Goal: Task Accomplishment & Management: Manage account settings

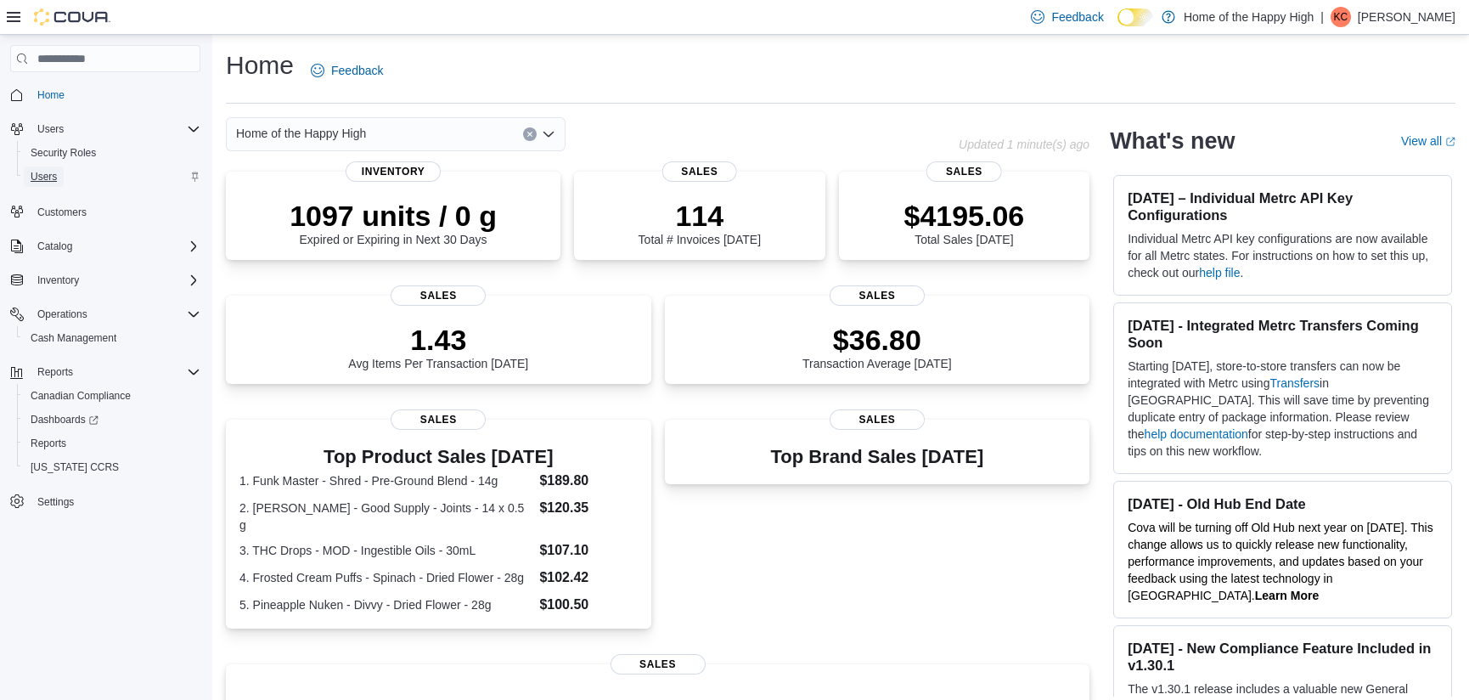
click at [59, 183] on link "Users" at bounding box center [44, 176] width 40 height 20
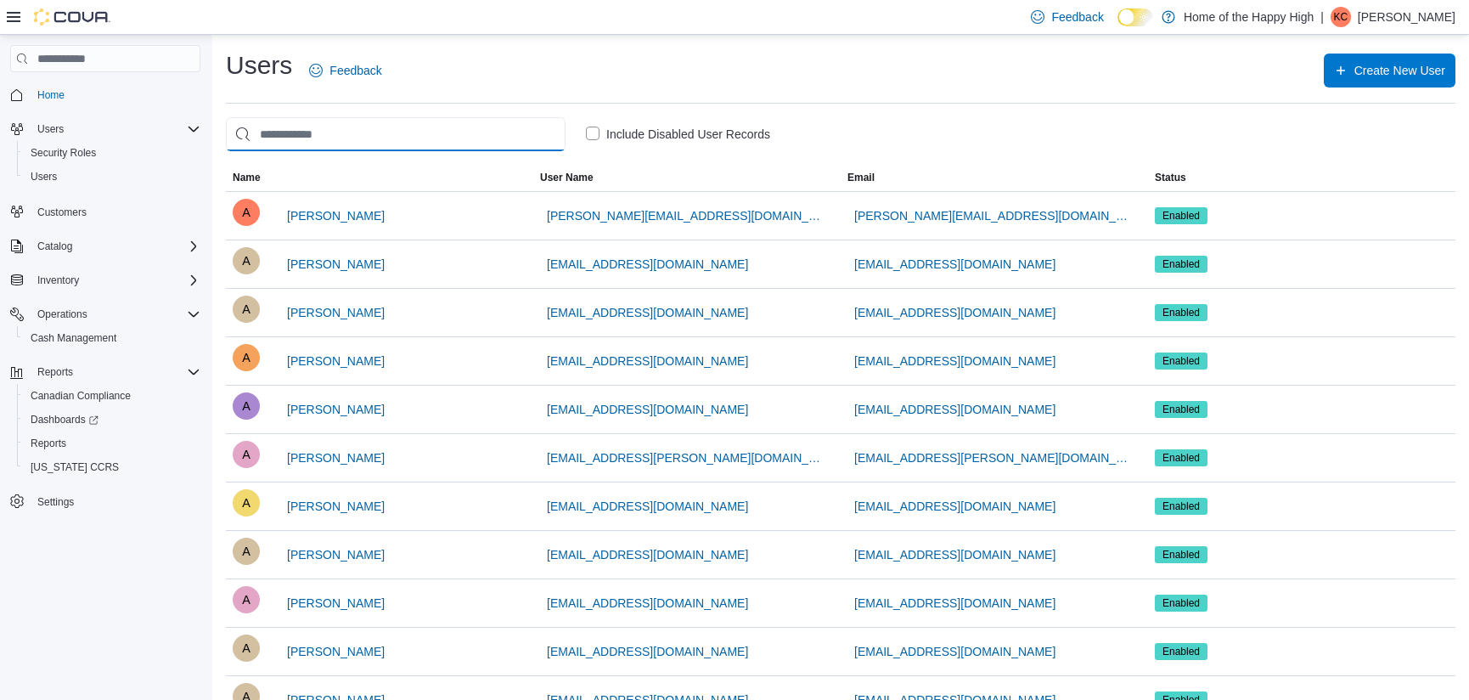
click at [280, 139] on input "search" at bounding box center [396, 134] width 340 height 34
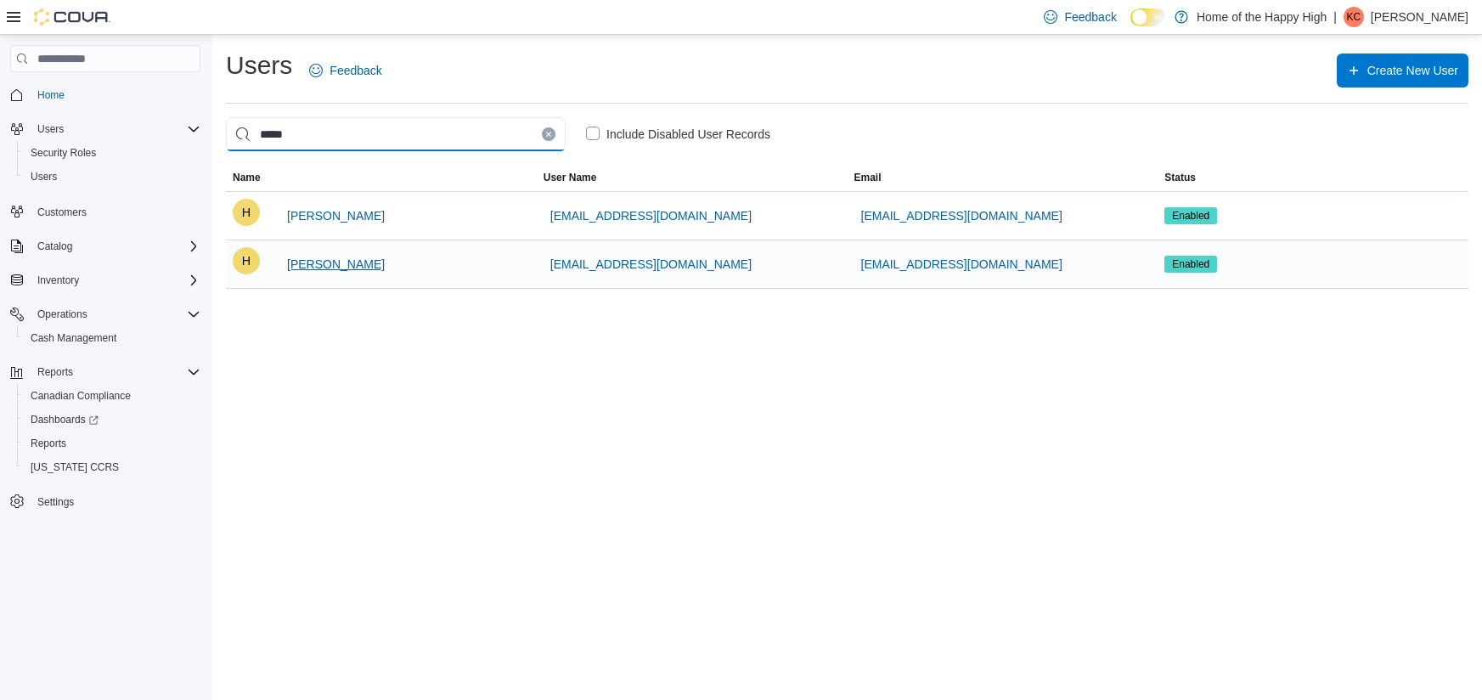
type input "*****"
click at [343, 265] on span "[PERSON_NAME]" at bounding box center [336, 264] width 98 height 17
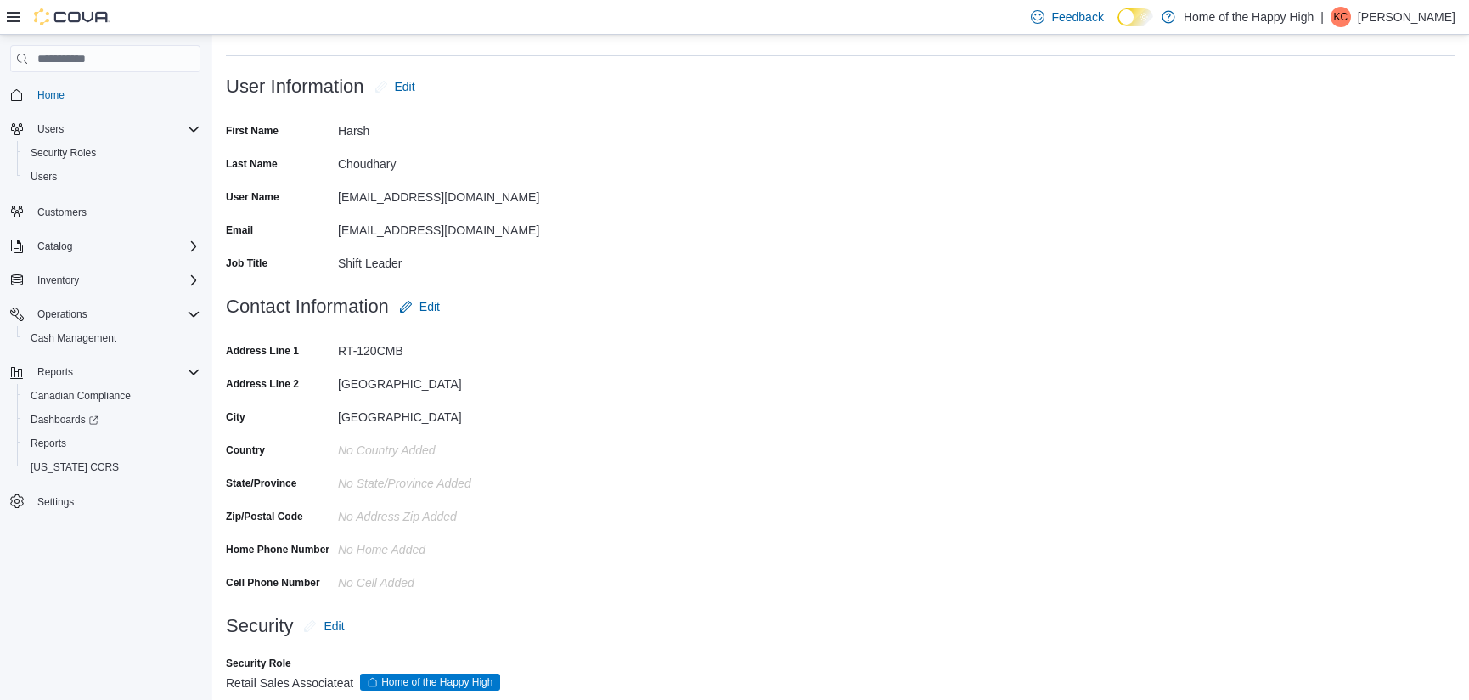
scroll to position [123, 0]
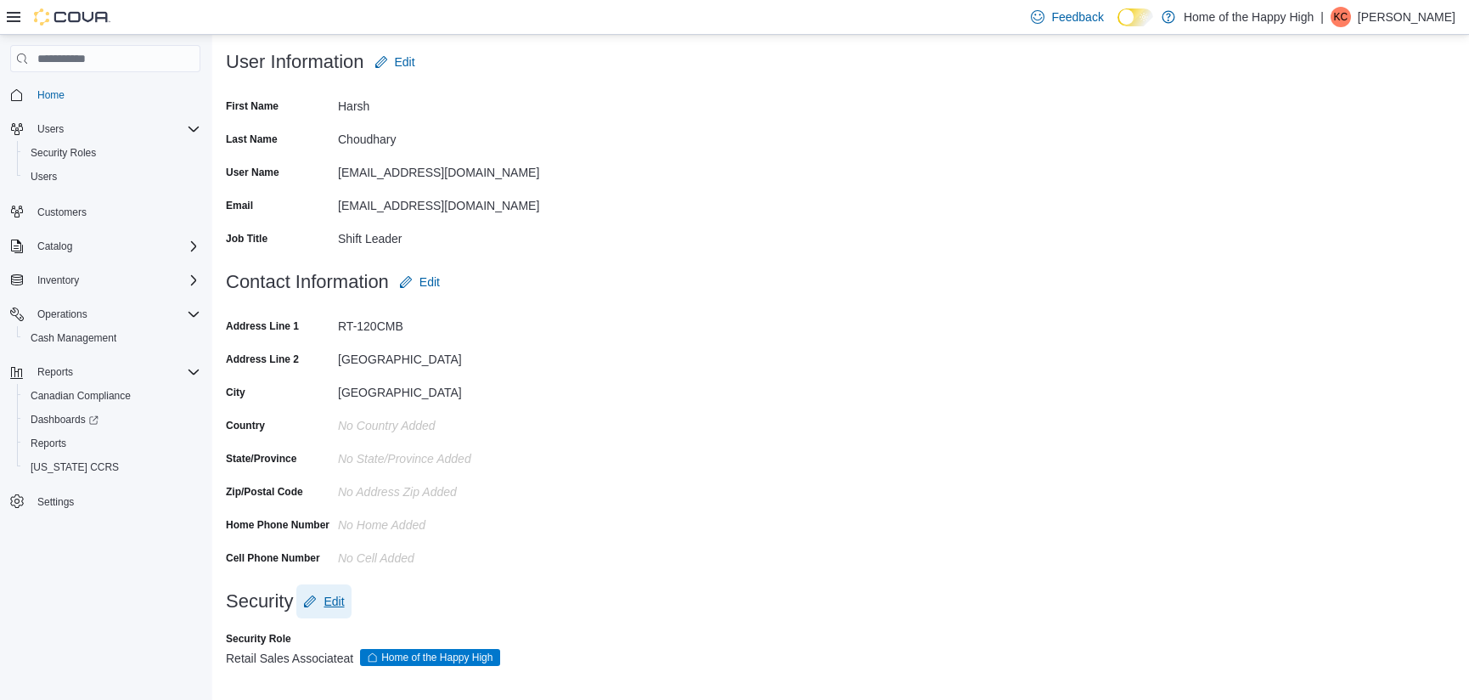
click at [327, 606] on span "Edit" at bounding box center [334, 601] width 20 height 17
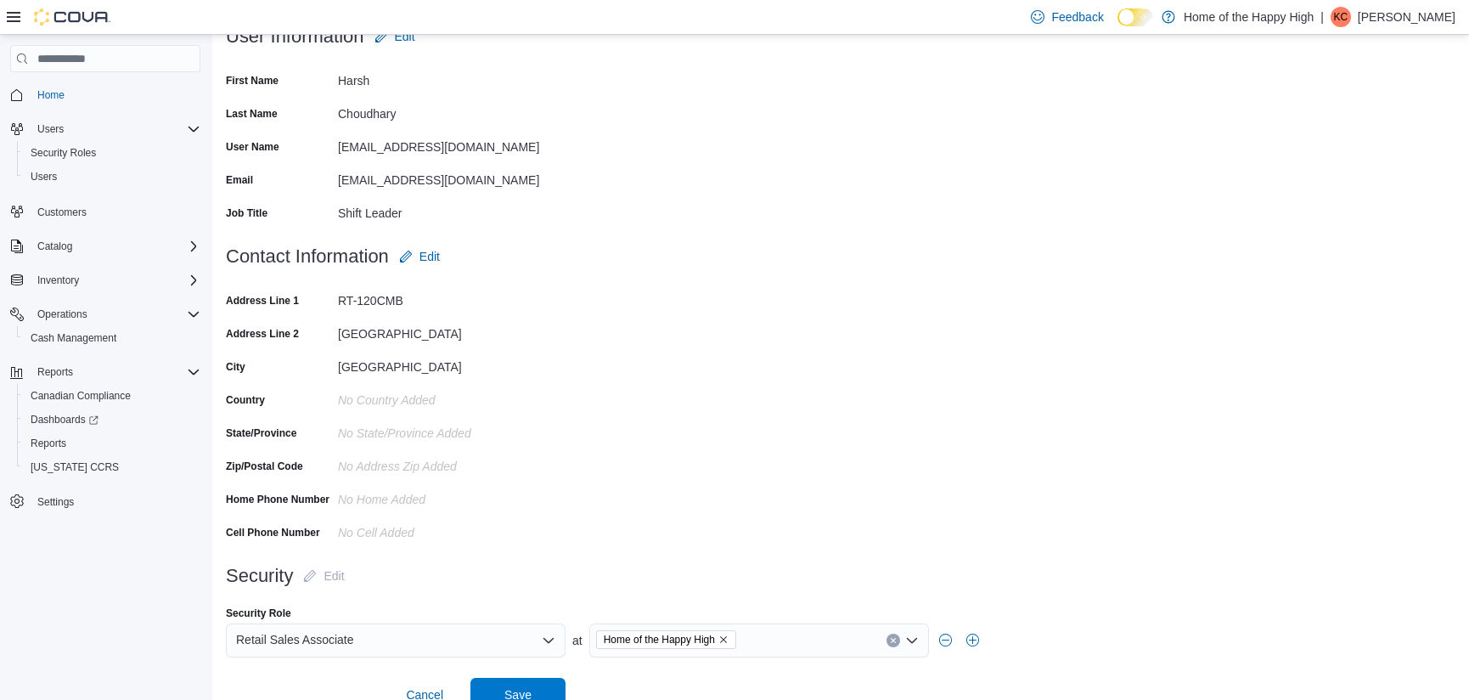
scroll to position [174, 0]
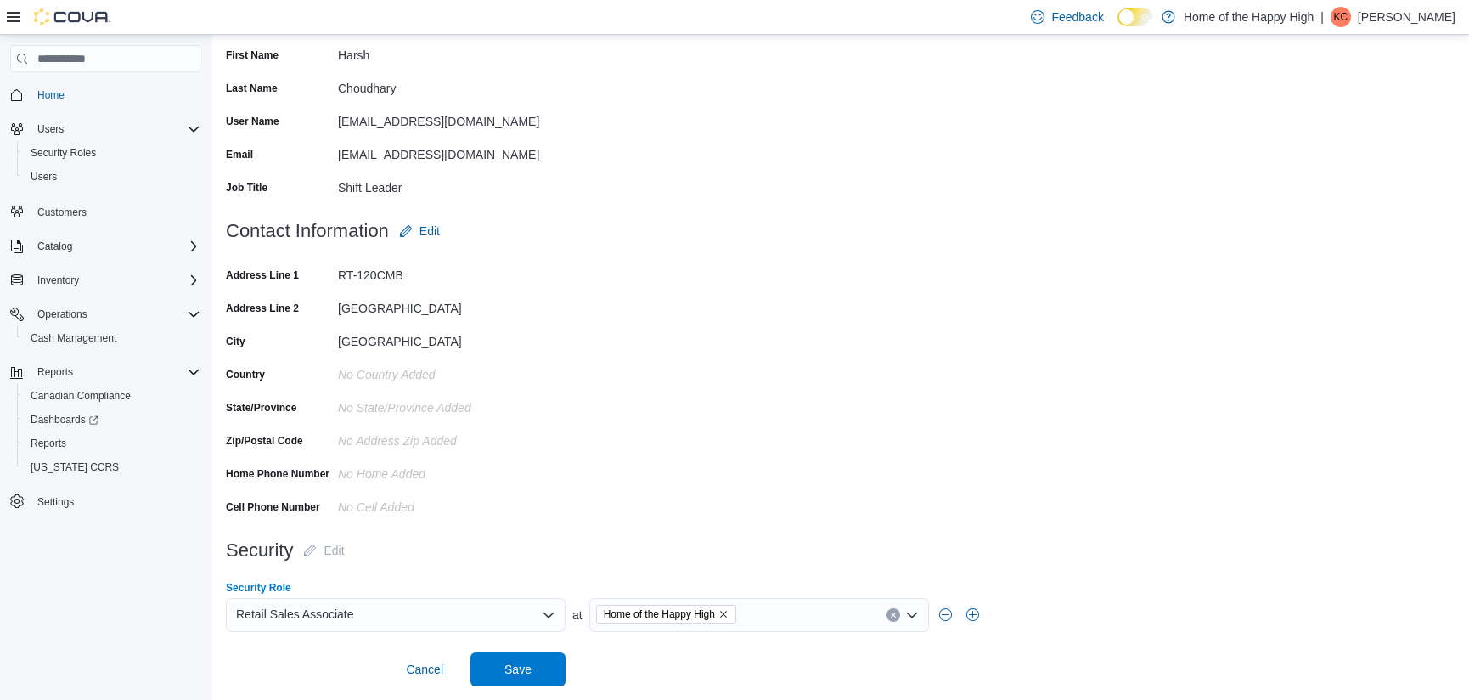
click at [544, 616] on icon "Open list of options" at bounding box center [549, 615] width 14 height 14
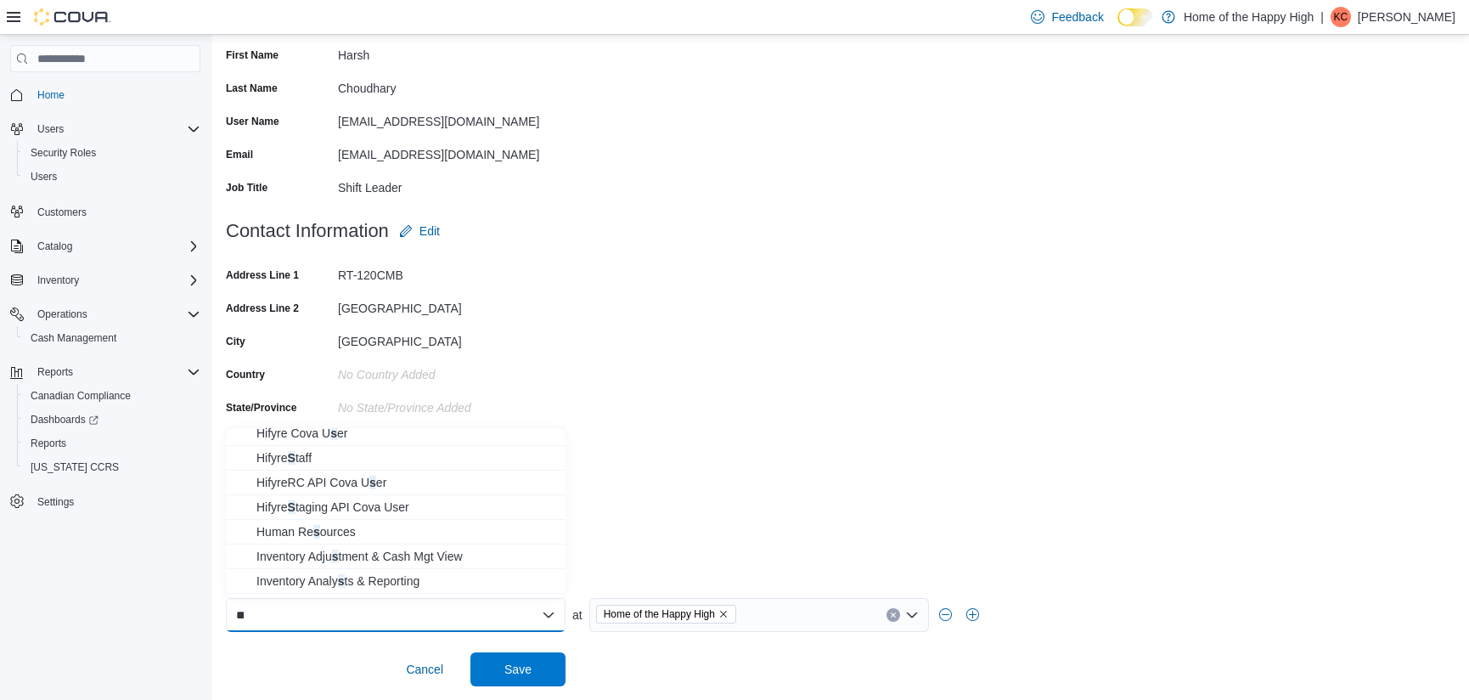
scroll to position [0, 0]
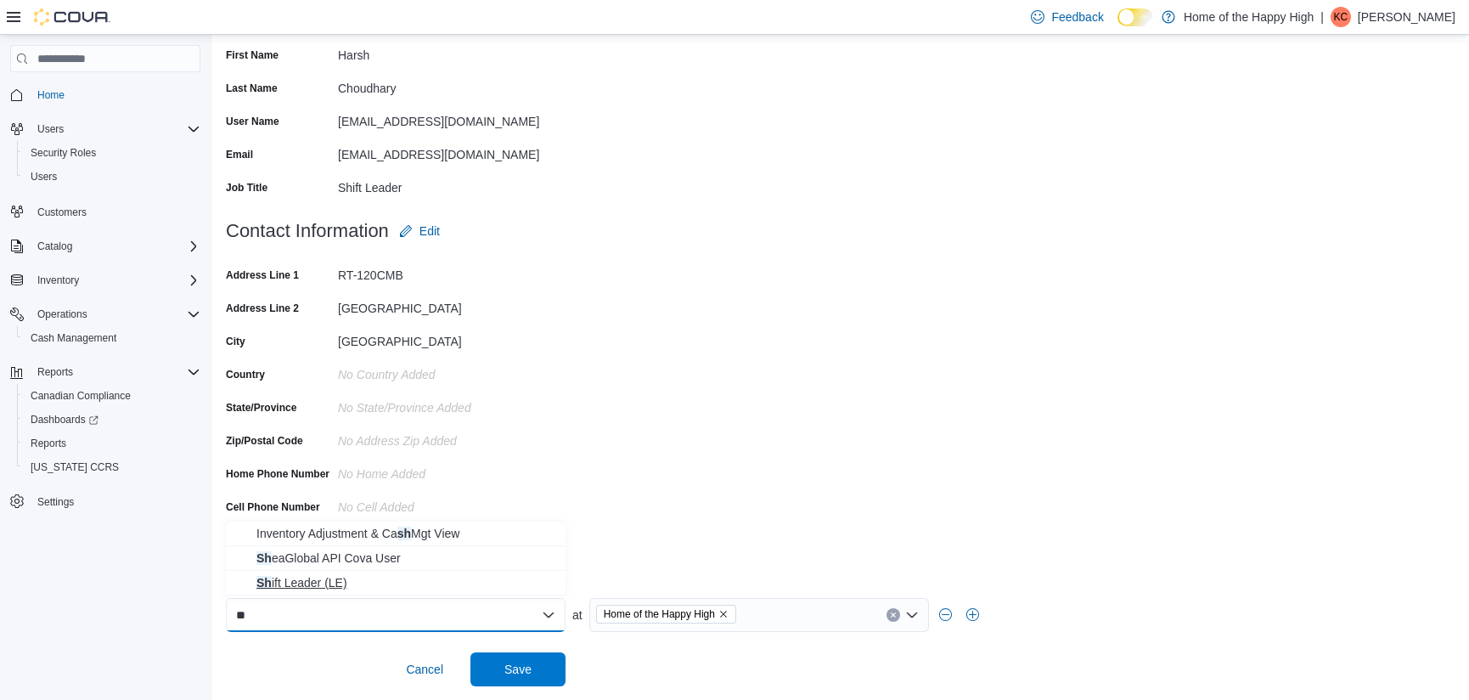
type input "**"
click at [288, 585] on span "Sh ift Leader (LE)" at bounding box center [405, 582] width 299 height 17
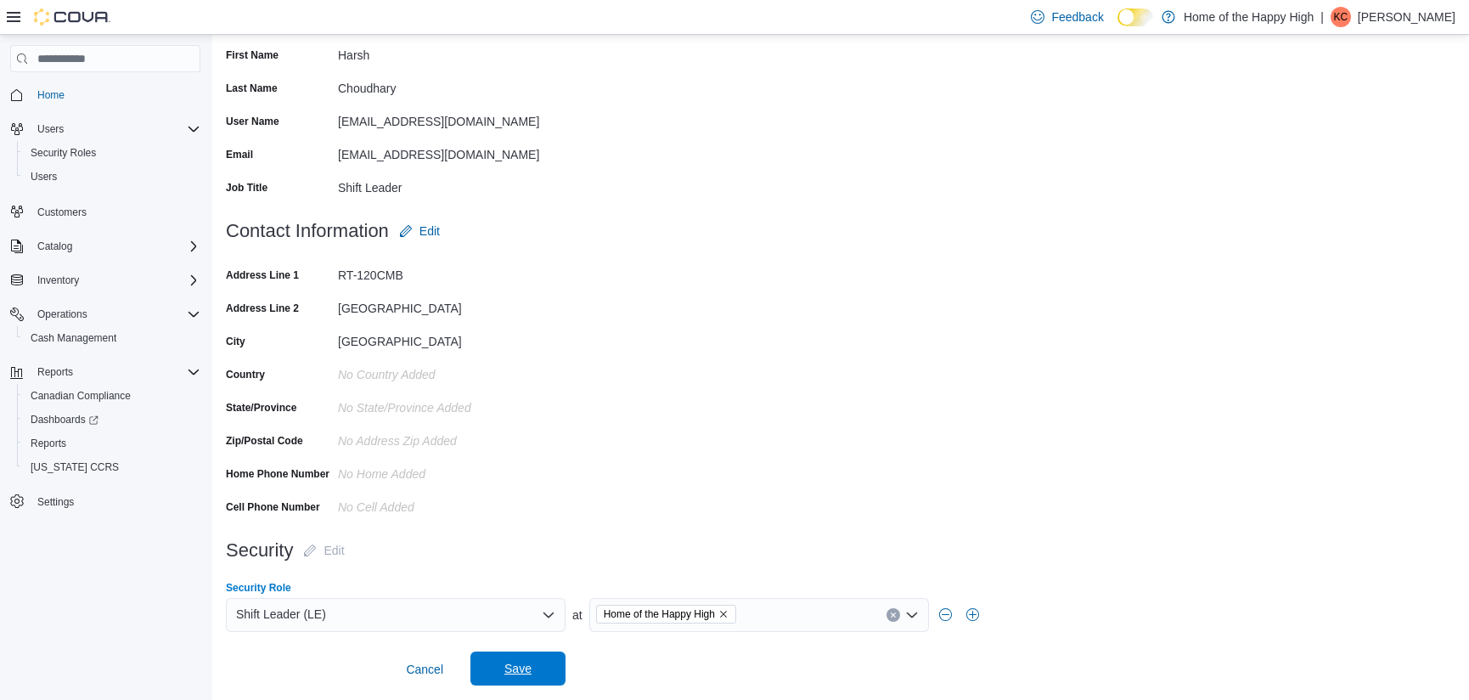
click at [505, 674] on span "Save" at bounding box center [517, 668] width 27 height 17
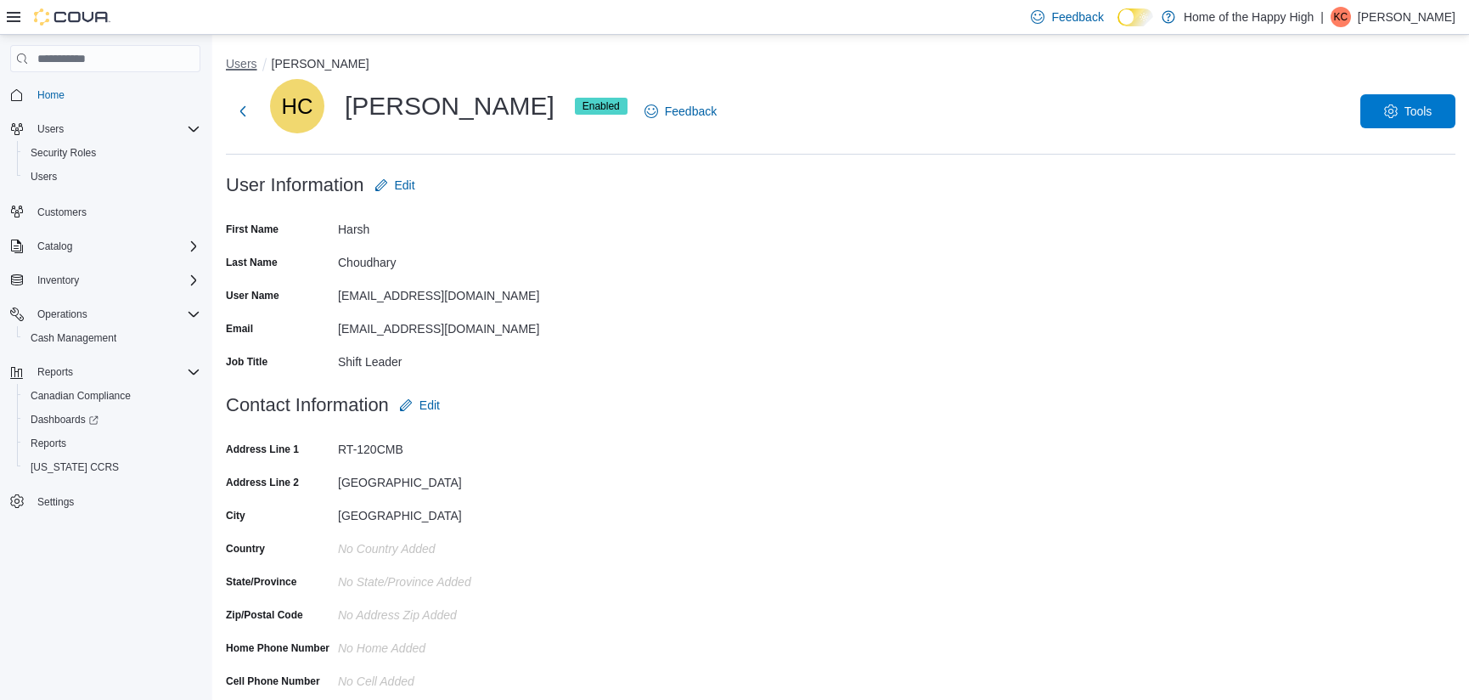
click at [242, 68] on button "Users" at bounding box center [241, 64] width 31 height 14
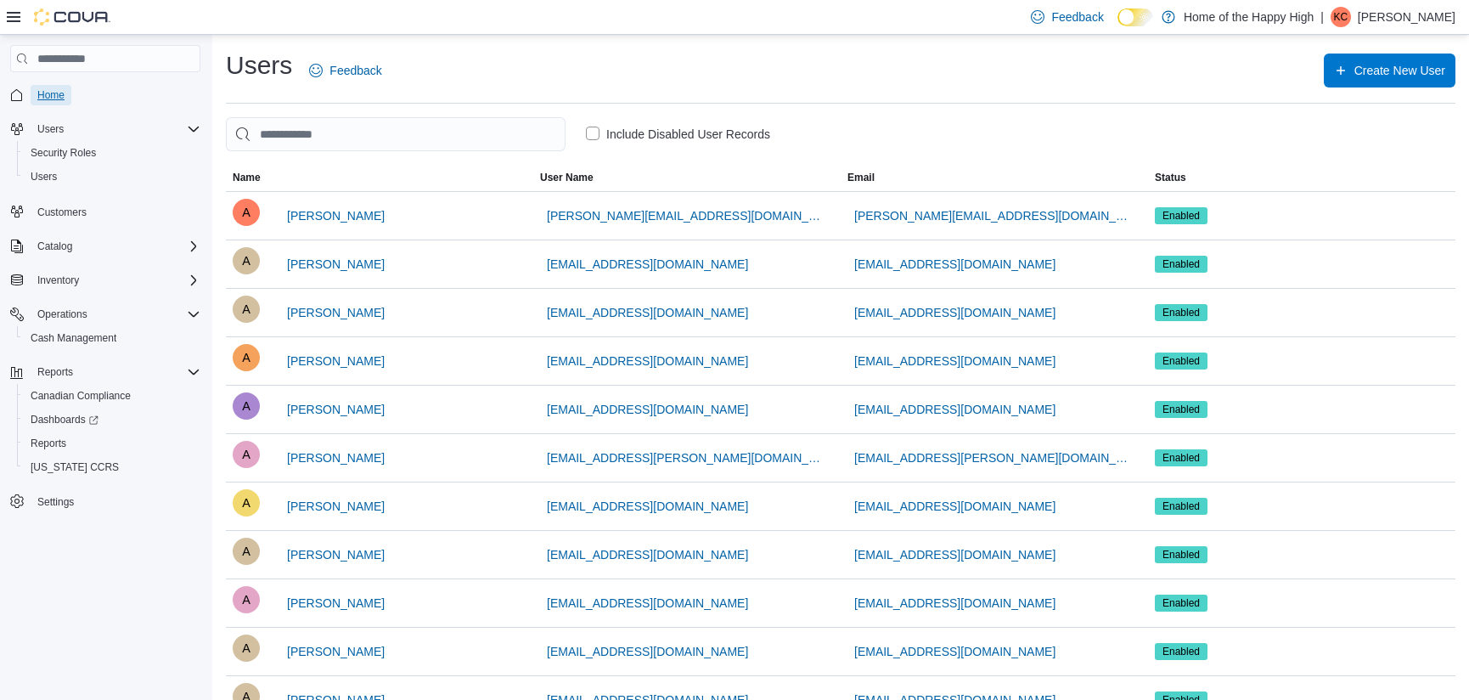
click at [63, 103] on span "Home" at bounding box center [50, 95] width 27 height 20
